Goal: Book appointment/travel/reservation

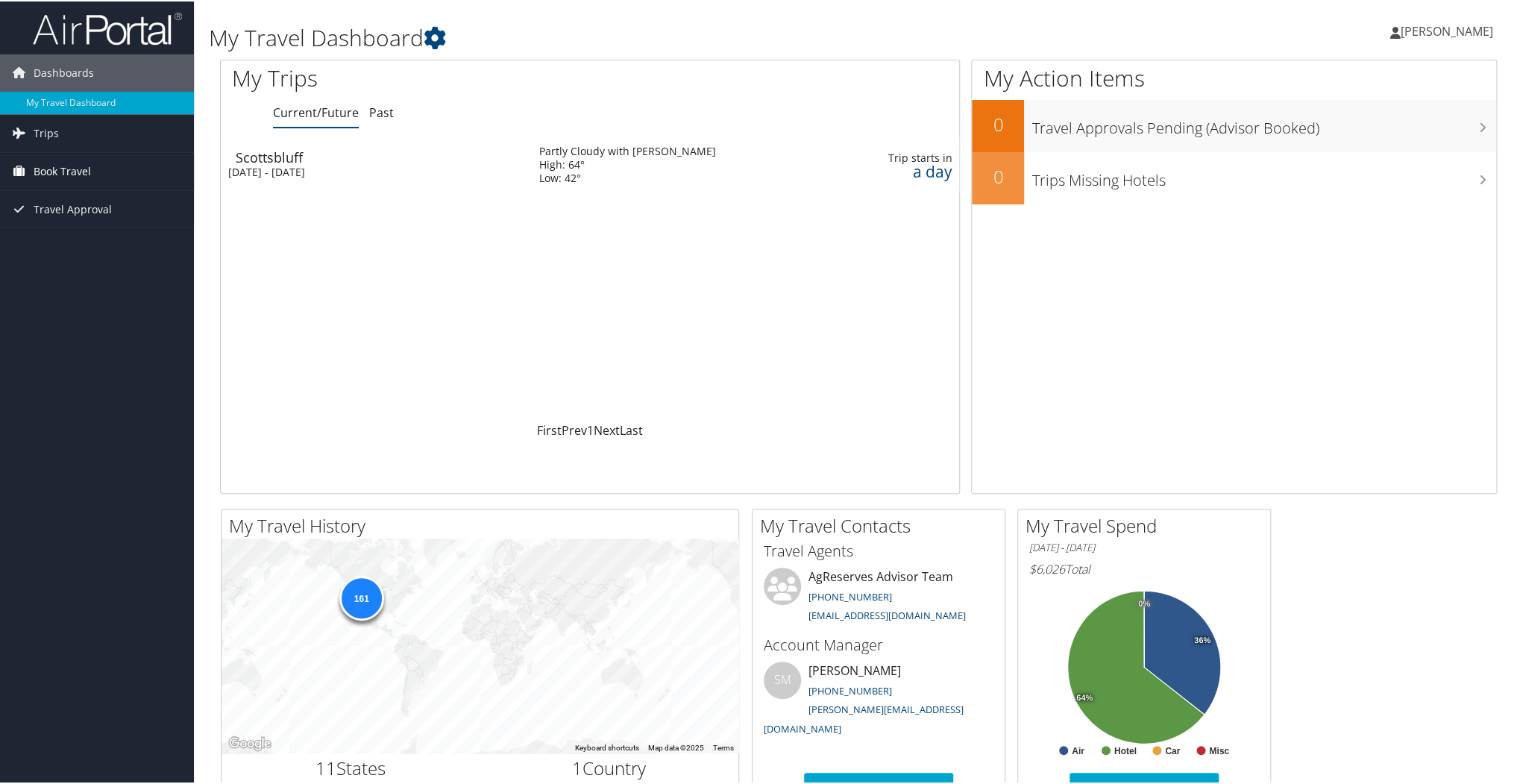
click at [75, 170] on span "Book Travel" at bounding box center [62, 170] width 58 height 37
click at [78, 247] on link "Book/Manage Online Trips" at bounding box center [97, 245] width 194 height 23
click at [65, 244] on link "Book/Manage Online Trips" at bounding box center [97, 245] width 194 height 23
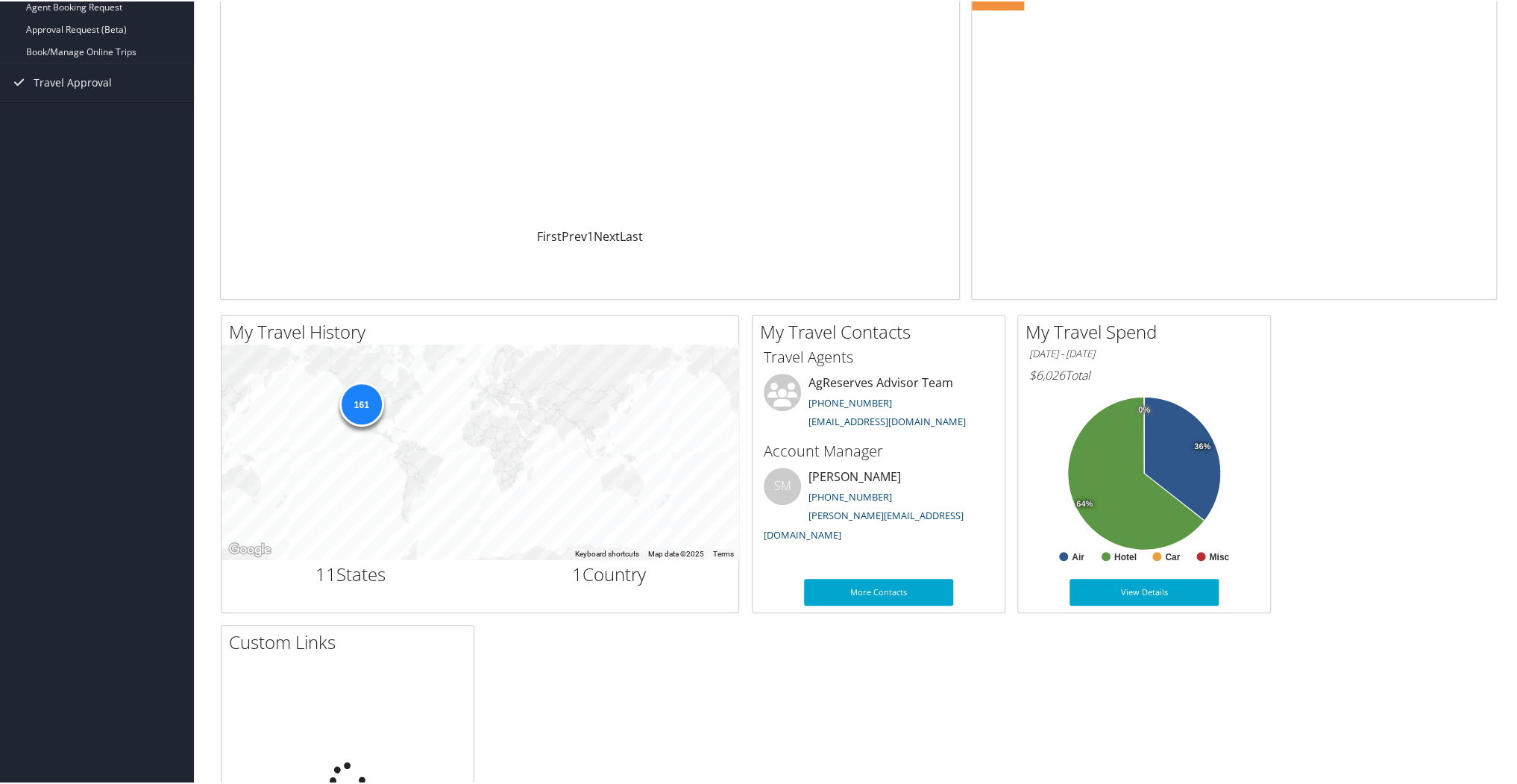
scroll to position [200, 0]
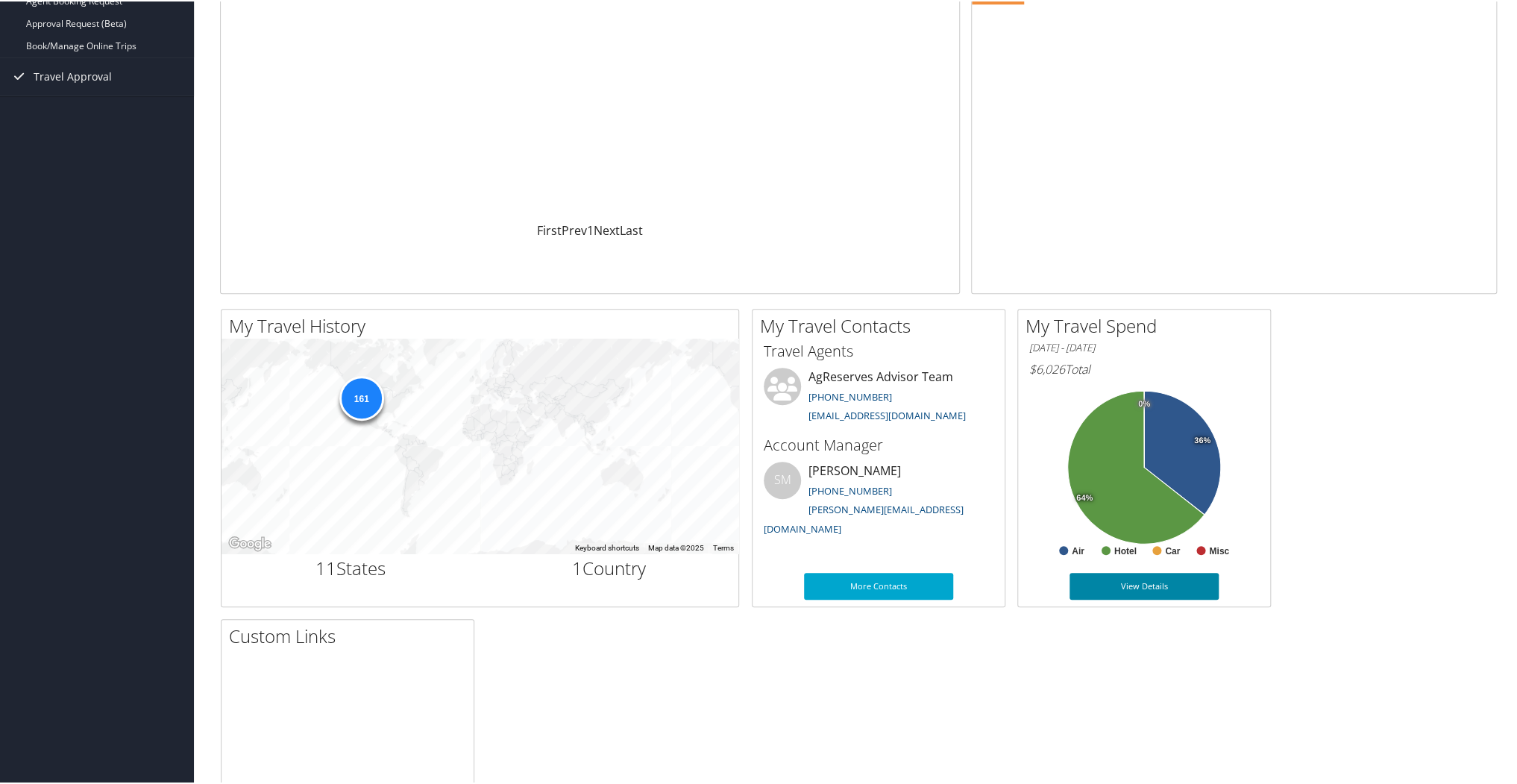
click at [1154, 582] on link "View Details" at bounding box center [1144, 584] width 149 height 26
